Goal: Task Accomplishment & Management: Complete application form

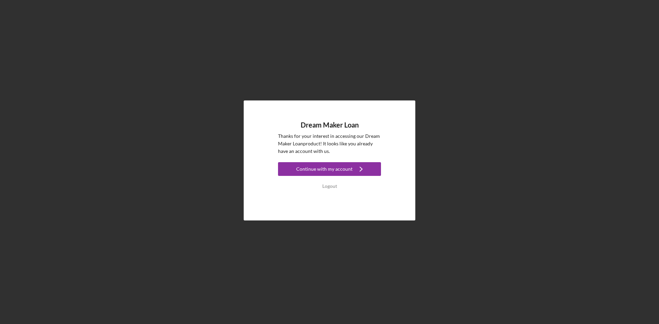
click at [346, 228] on div "Dream Maker Loan Thanks for your interest in accessing our Dream Maker Loan pro…" at bounding box center [329, 160] width 652 height 321
click at [338, 162] on div "Continue with my account" at bounding box center [324, 169] width 56 height 14
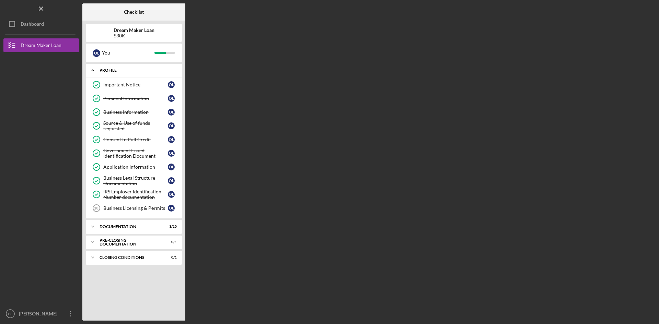
click at [92, 69] on icon "Icon/Expander" at bounding box center [93, 71] width 14 height 14
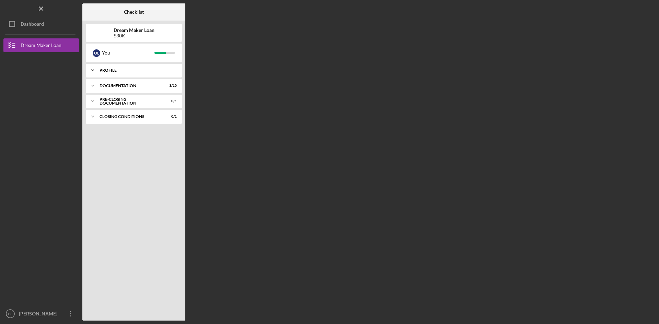
click at [92, 69] on icon "Icon/Expander" at bounding box center [93, 71] width 14 height 14
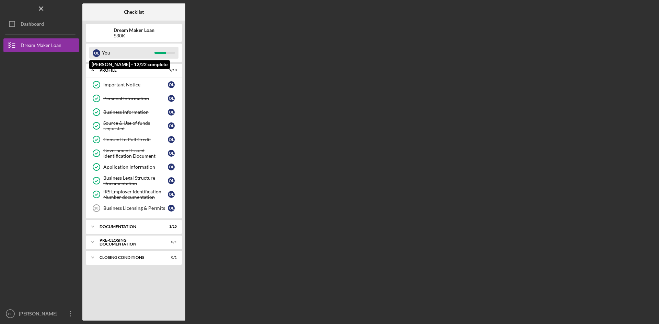
click at [119, 51] on div "You" at bounding box center [128, 53] width 53 height 12
click at [110, 54] on div "You" at bounding box center [128, 53] width 53 height 12
click at [120, 59] on div "O L You" at bounding box center [134, 53] width 96 height 19
click at [92, 70] on polyline at bounding box center [93, 70] width 2 height 1
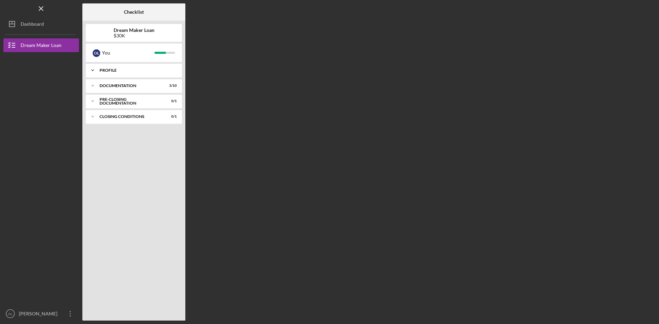
click at [92, 70] on icon "Icon/Expander" at bounding box center [93, 71] width 14 height 14
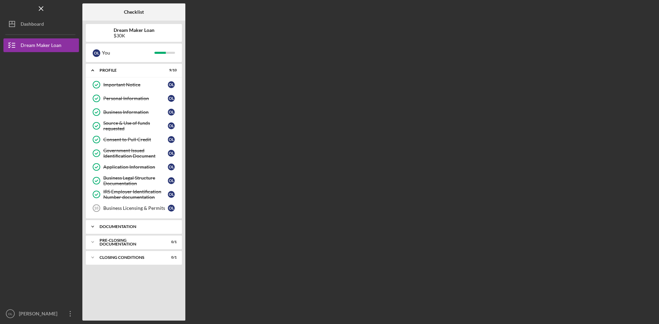
click at [92, 71] on polyline at bounding box center [93, 70] width 2 height 1
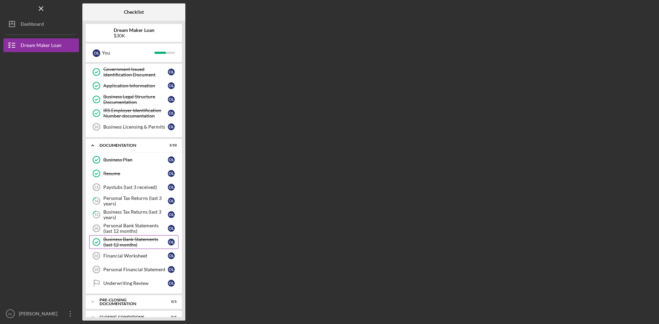
scroll to position [92, 0]
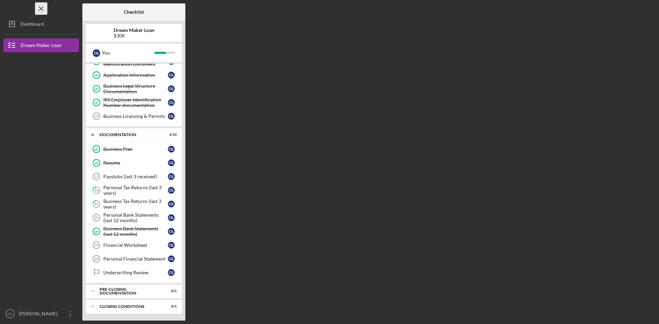
click at [42, 8] on line "button" at bounding box center [41, 9] width 4 height 4
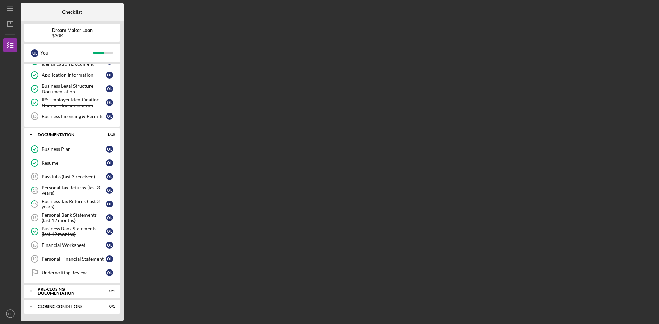
click at [315, 108] on div "Checklist Dream Maker Loan $30K O L You Icon/Expander Profile 9 / 10 Important …" at bounding box center [338, 162] width 635 height 318
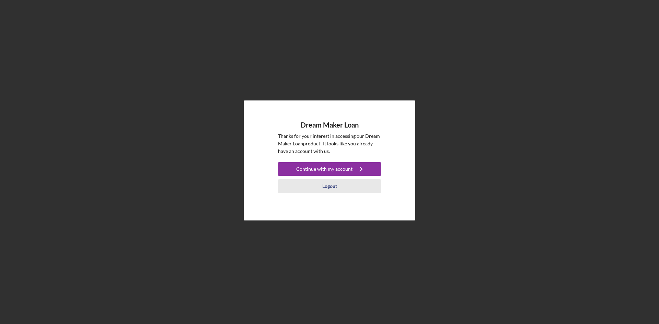
click at [330, 186] on div "Logout" at bounding box center [329, 187] width 15 height 14
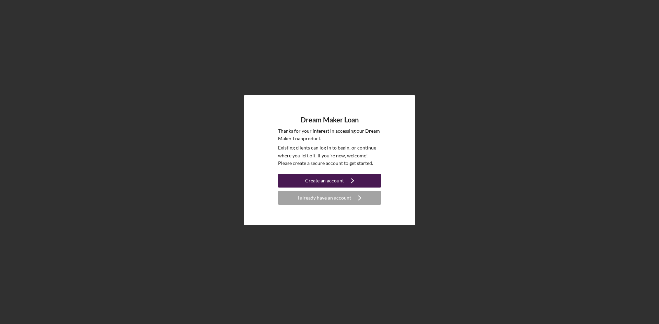
click at [344, 182] on icon "Icon/Navigate" at bounding box center [352, 180] width 17 height 17
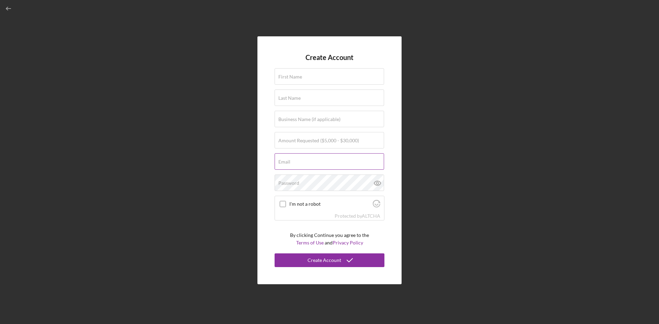
click at [287, 162] on label "Email" at bounding box center [284, 161] width 12 height 5
click at [287, 162] on input "Email" at bounding box center [330, 161] width 110 height 16
click at [299, 78] on div "First Name" at bounding box center [330, 76] width 110 height 17
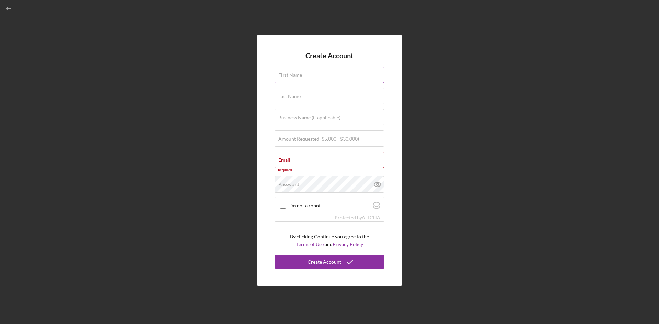
click at [312, 74] on div "First Name Required" at bounding box center [330, 75] width 110 height 17
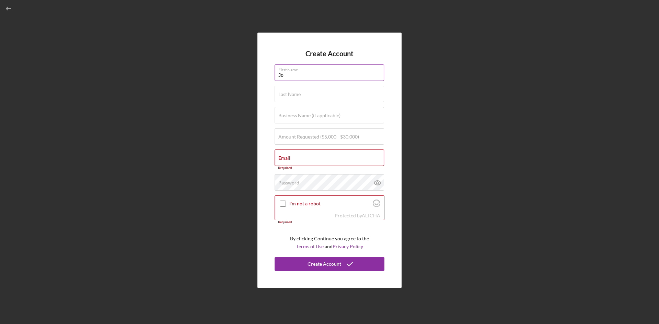
type input "J"
type input "[PERSON_NAME]"
click at [290, 95] on label "Last Name" at bounding box center [289, 94] width 22 height 5
click at [290, 95] on input "Last Name" at bounding box center [330, 94] width 110 height 16
type input "r"
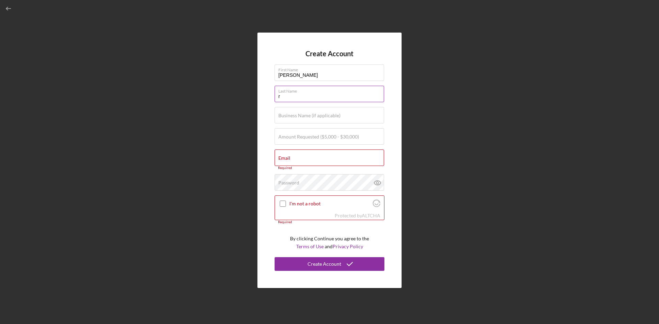
click at [286, 95] on input "r" at bounding box center [330, 94] width 110 height 16
type input "[PERSON_NAME]"
click at [298, 74] on input "[PERSON_NAME]" at bounding box center [330, 73] width 110 height 16
click at [309, 70] on label "First Name" at bounding box center [331, 69] width 106 height 8
click at [309, 70] on input "[PERSON_NAME]" at bounding box center [330, 73] width 110 height 16
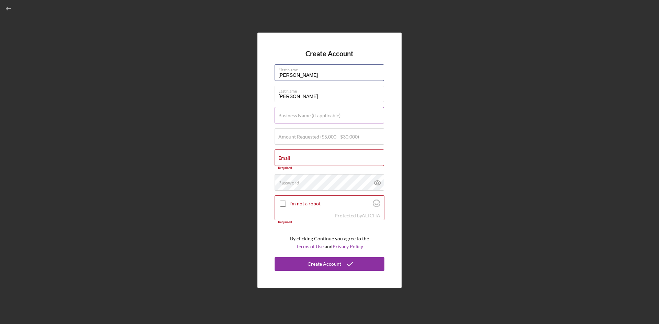
type input "[PERSON_NAME]"
click at [308, 119] on input "Business Name (if applicable)" at bounding box center [330, 115] width 110 height 16
drag, startPoint x: 280, startPoint y: 118, endPoint x: 362, endPoint y: 124, distance: 81.9
click at [362, 124] on div "Business Name (if applicable) JAR CONSTRUCTION" at bounding box center [330, 115] width 110 height 17
drag, startPoint x: 275, startPoint y: 118, endPoint x: 356, endPoint y: 122, distance: 80.8
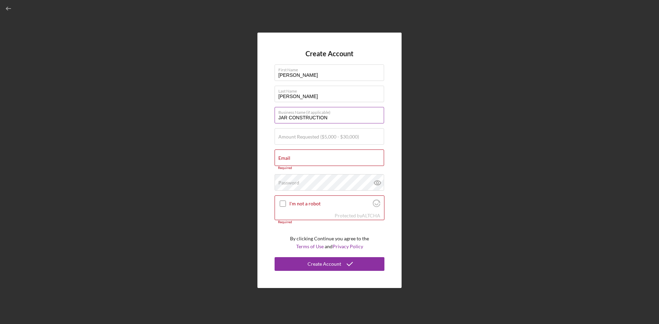
click at [356, 122] on input "JAR CONSTRUCTION" at bounding box center [330, 115] width 110 height 16
paste input "e JAR CONSTRUCTION LLC"
type input "e JAR CONSTRUCTION LLC"
click at [316, 136] on label "Amount Requested ($5,000 - $30,000)" at bounding box center [318, 136] width 81 height 5
click at [316, 136] on input "Amount Requested ($5,000 - $30,000)" at bounding box center [330, 136] width 110 height 16
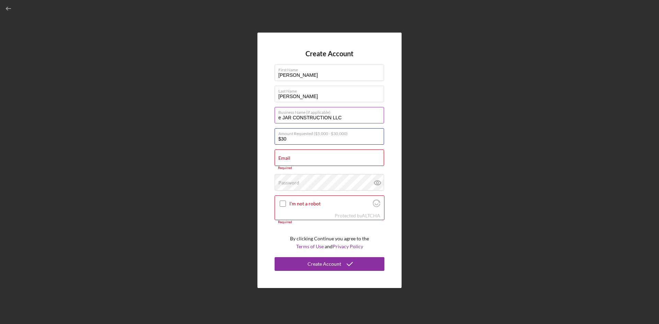
type input "$30"
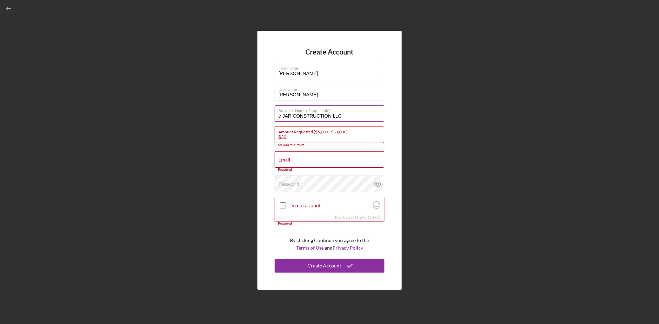
click at [283, 117] on input "e JAR CONSTRUCTION LLC" at bounding box center [330, 113] width 110 height 16
type input "JAR CONSTRUCTION LLC"
click at [297, 140] on input "$30" at bounding box center [330, 135] width 110 height 16
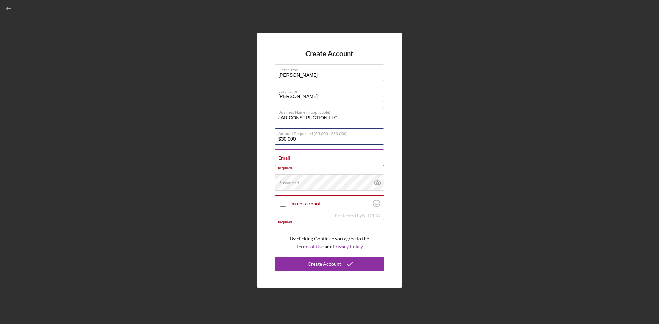
type input "$30,000"
click at [295, 161] on input "Email" at bounding box center [330, 158] width 110 height 16
click at [293, 160] on input "Email" at bounding box center [330, 158] width 110 height 16
paste input "[EMAIL_ADDRESS][DOMAIN_NAME]"
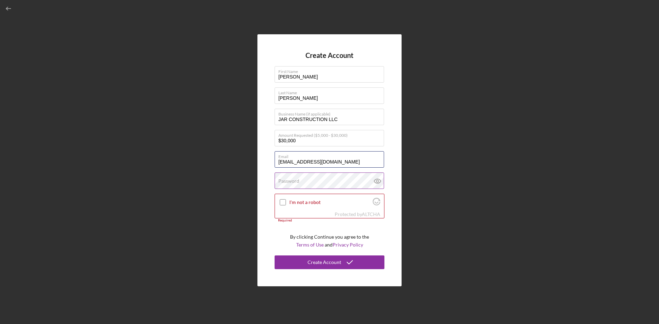
type input "[EMAIL_ADDRESS][DOMAIN_NAME]"
click at [293, 182] on label "Password" at bounding box center [288, 181] width 21 height 5
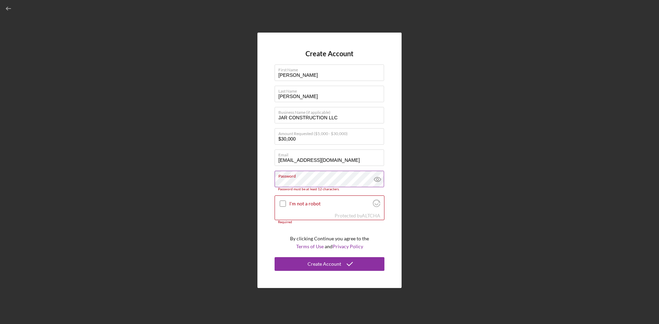
click at [377, 180] on icon at bounding box center [377, 179] width 17 height 17
click at [284, 202] on input "I'm not a robot" at bounding box center [283, 204] width 6 height 6
checkbox input "true"
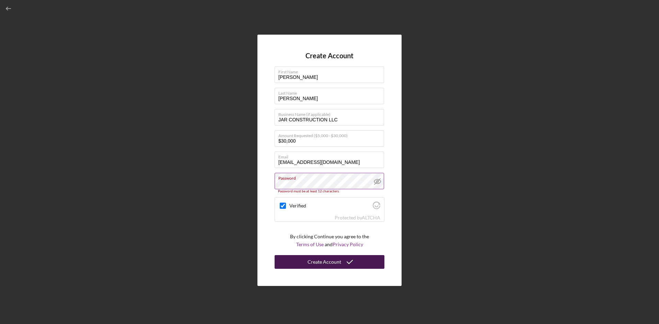
click at [337, 264] on div "Create Account" at bounding box center [325, 262] width 34 height 14
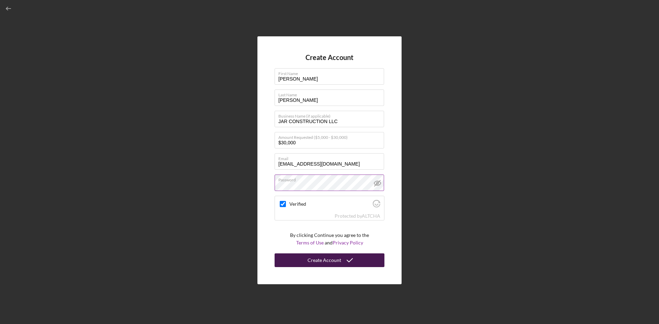
click at [325, 261] on div "Create Account" at bounding box center [325, 261] width 34 height 14
